Goal: Complete application form

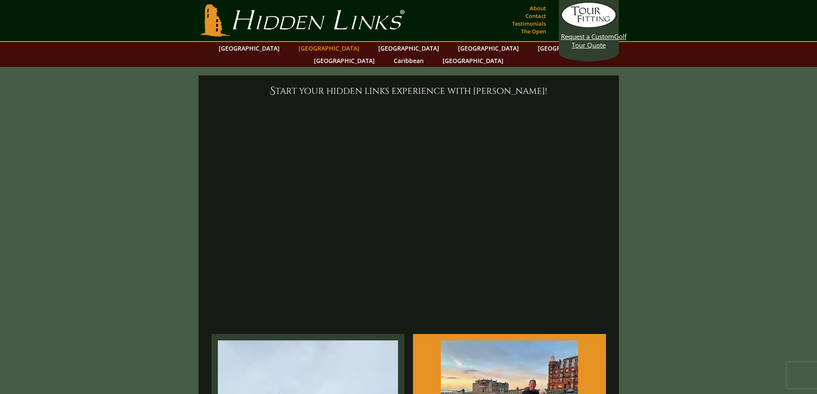
click at [320, 48] on link "[GEOGRAPHIC_DATA]" at bounding box center [328, 48] width 69 height 12
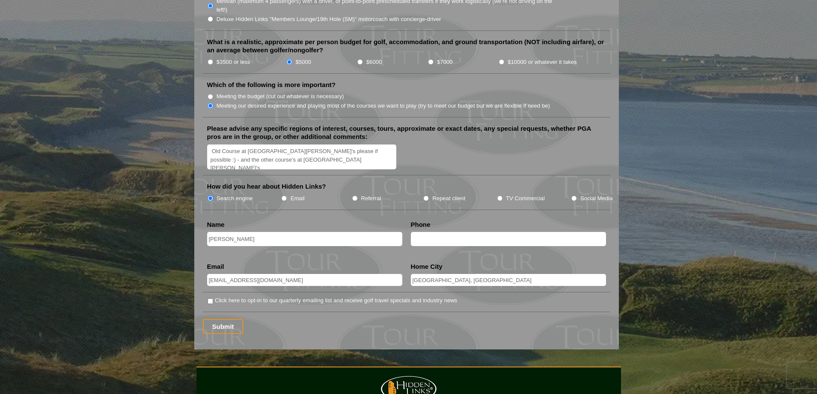
scroll to position [1115, 0]
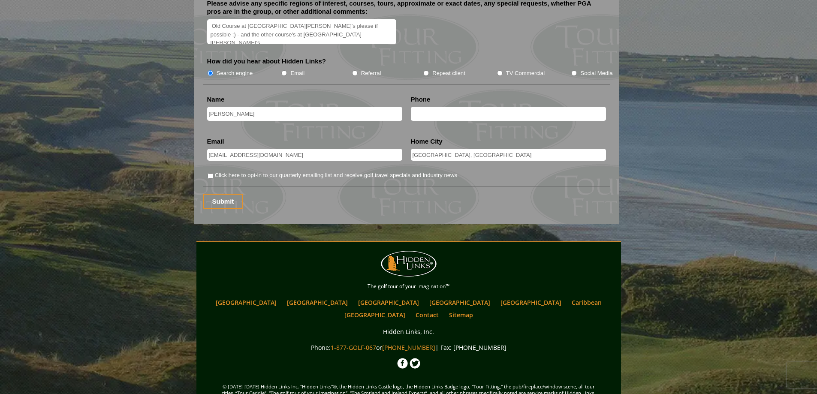
click at [419, 107] on input "text" at bounding box center [508, 114] width 195 height 14
type input "403-835-5588"
click at [237, 194] on input "Submit" at bounding box center [223, 201] width 41 height 15
